Goal: Task Accomplishment & Management: Manage account settings

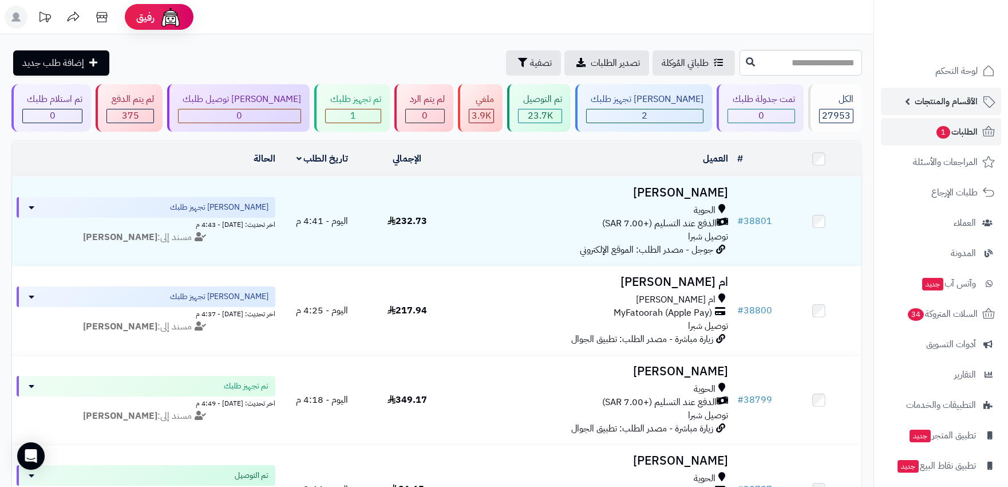
click at [949, 99] on span "الأقسام والمنتجات" at bounding box center [946, 101] width 63 height 16
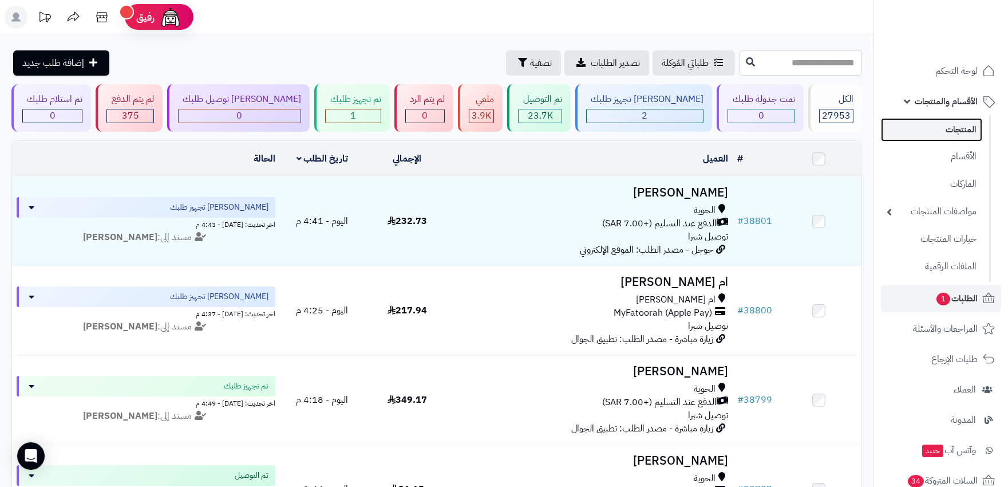
click at [956, 139] on link "المنتجات" at bounding box center [931, 129] width 101 height 23
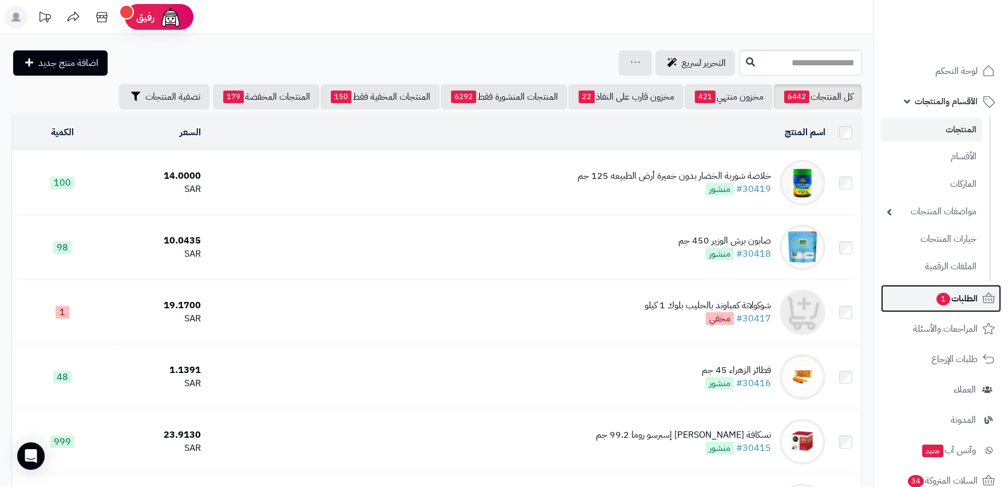
click at [918, 286] on link "الطلبات 1" at bounding box center [941, 298] width 120 height 27
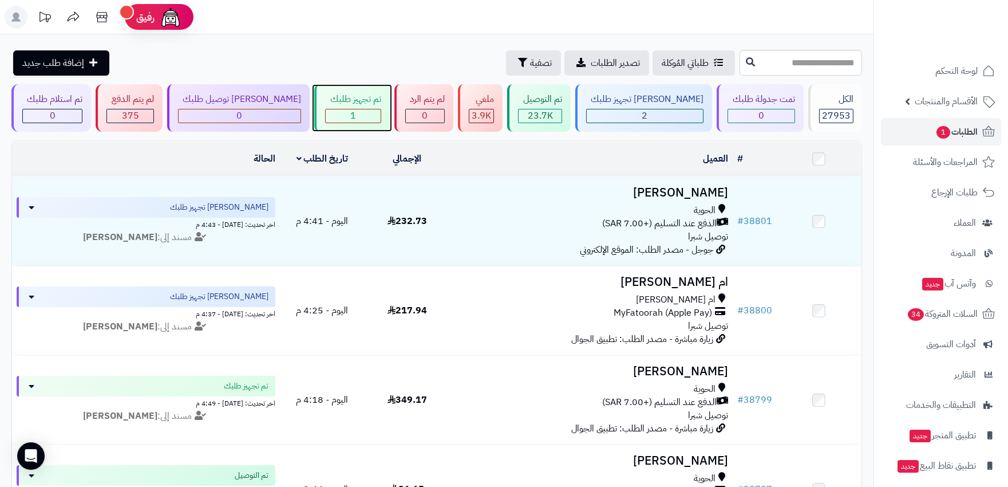
click at [326, 115] on div "1" at bounding box center [353, 115] width 54 height 13
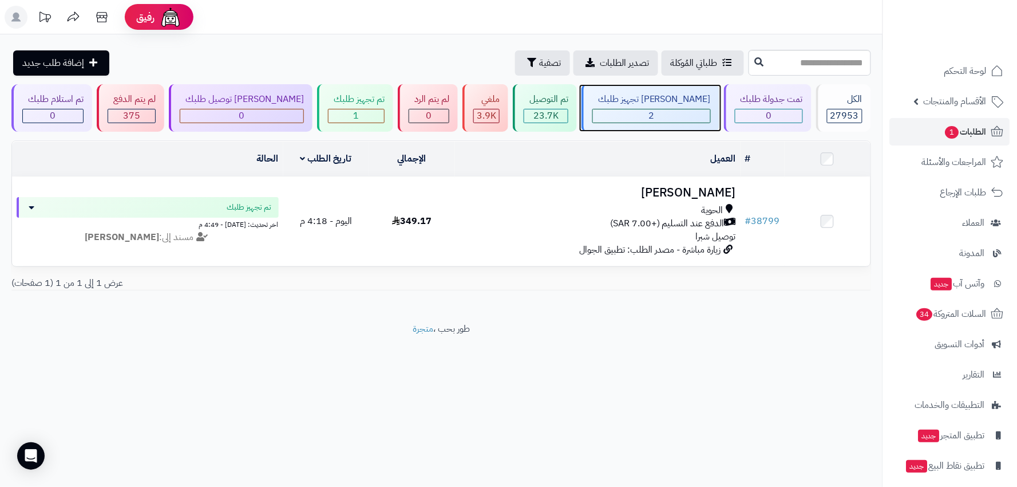
click at [630, 118] on div "2" at bounding box center [651, 115] width 117 height 13
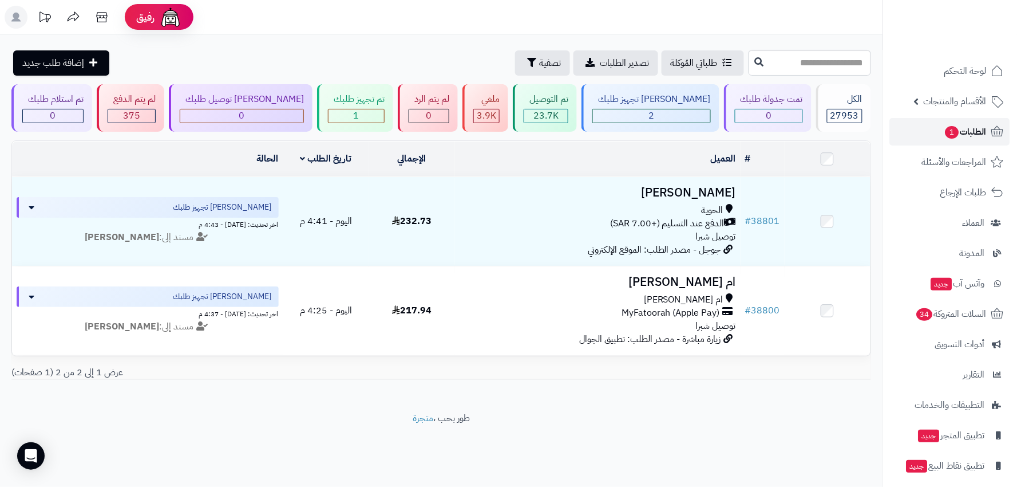
click at [971, 136] on span "الطلبات 1" at bounding box center [966, 132] width 42 height 16
